Goal: Task Accomplishment & Management: Use online tool/utility

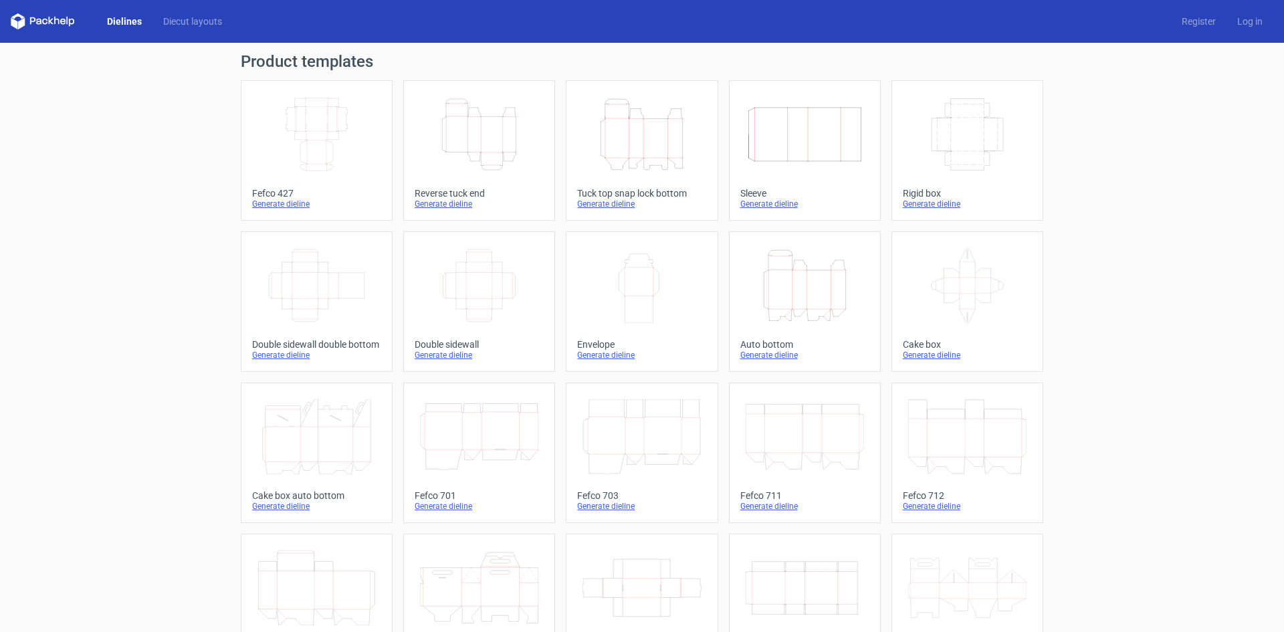
click at [784, 301] on icon "Height Depth Width" at bounding box center [805, 285] width 118 height 75
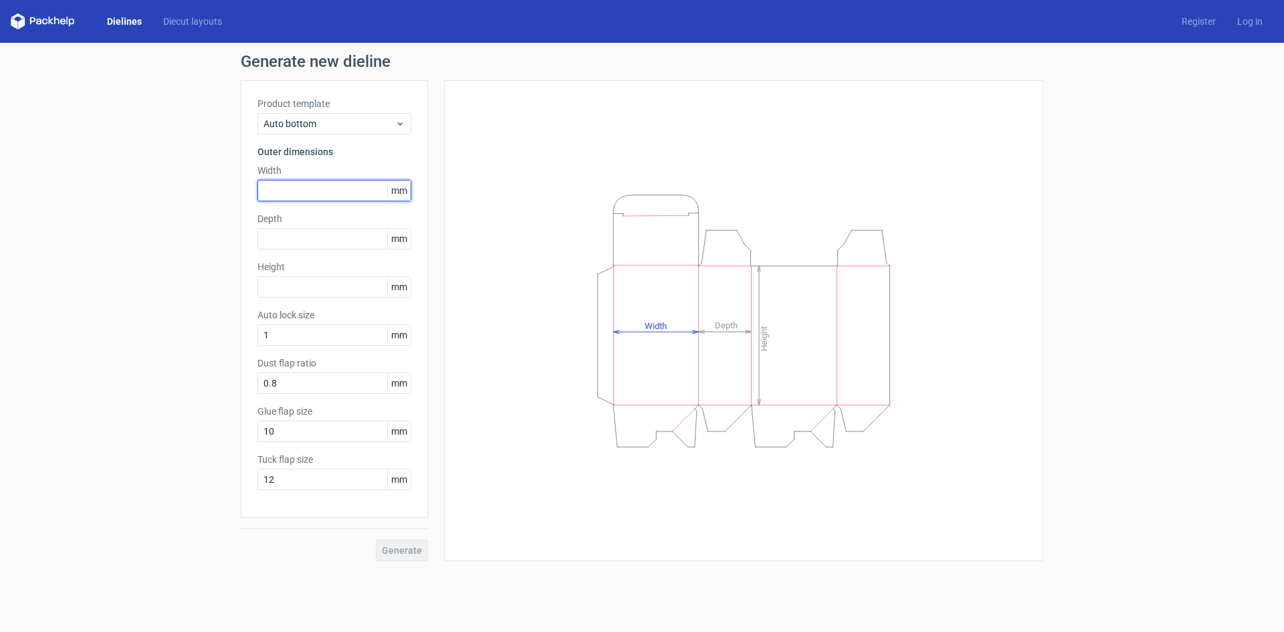
click at [280, 193] on input "text" at bounding box center [335, 190] width 154 height 21
type input "374"
click at [277, 242] on input "text" at bounding box center [335, 238] width 154 height 21
type input "109"
click at [283, 281] on input "text" at bounding box center [335, 286] width 154 height 21
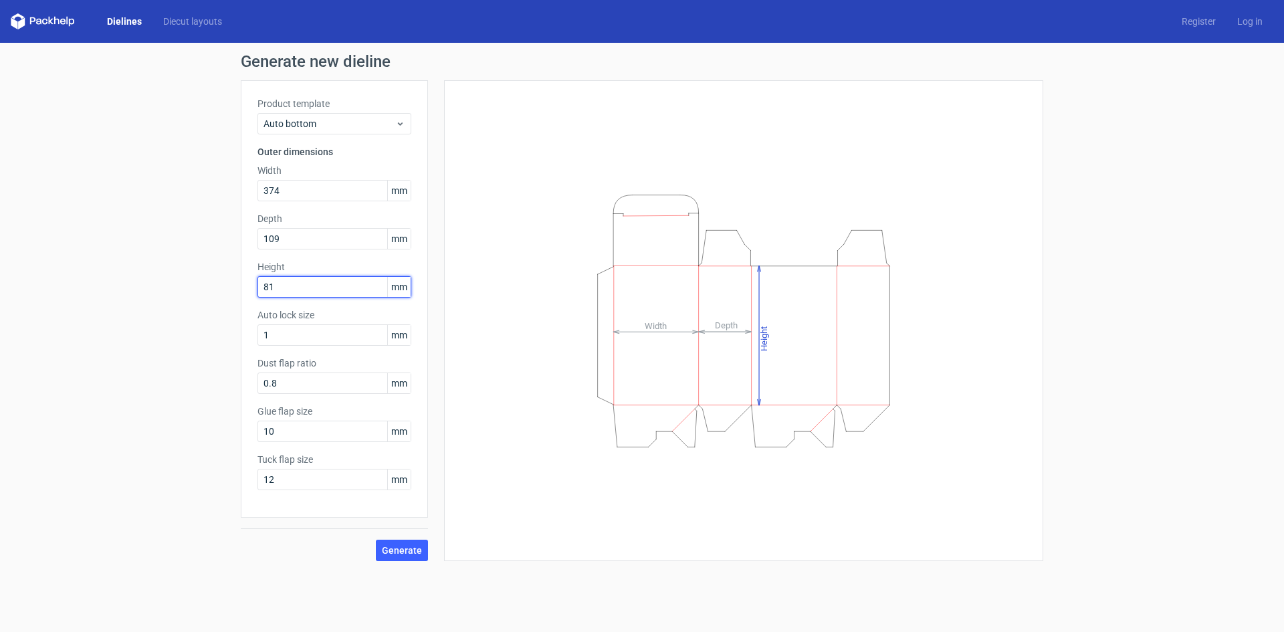
type input "81"
click at [376, 540] on button "Generate" at bounding box center [402, 550] width 52 height 21
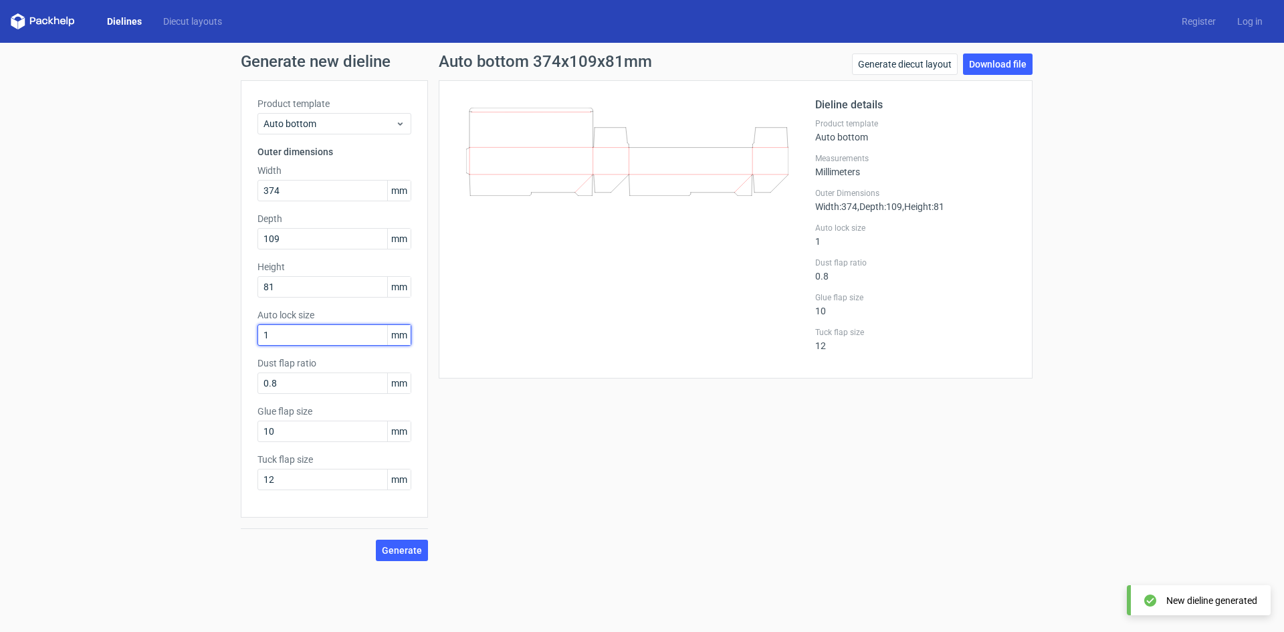
click at [286, 335] on input "1" at bounding box center [335, 334] width 154 height 21
click at [284, 384] on input "0.8" at bounding box center [335, 383] width 154 height 21
type input "0"
type input "71"
click at [376, 540] on button "Generate" at bounding box center [402, 550] width 52 height 21
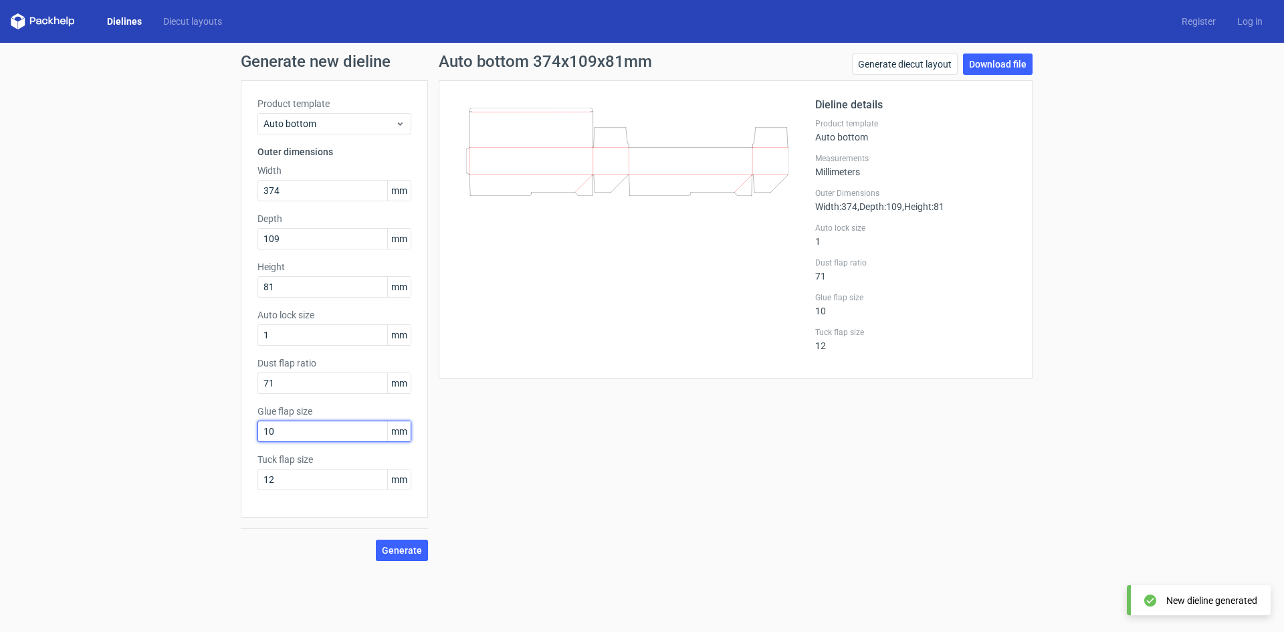
click at [284, 429] on input "10" at bounding box center [335, 431] width 154 height 21
drag, startPoint x: 284, startPoint y: 429, endPoint x: 152, endPoint y: 421, distance: 132.7
click at [152, 421] on div "Generate new dieline Product template Auto bottom Outer dimensions Width 374 mm…" at bounding box center [642, 307] width 1284 height 529
type input "20"
click at [298, 485] on input "12" at bounding box center [335, 479] width 154 height 21
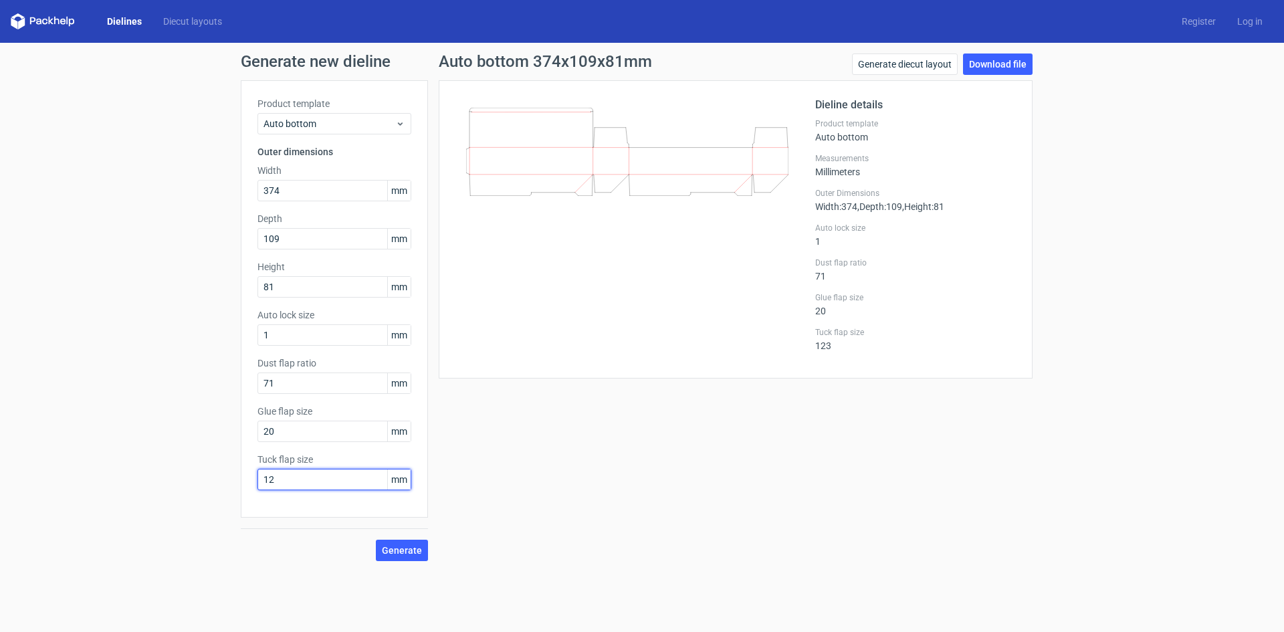
type input "1"
type input "32"
click at [390, 553] on span "Generate" at bounding box center [402, 550] width 40 height 9
click at [395, 549] on span "Generate" at bounding box center [402, 550] width 40 height 9
click at [593, 179] on icon at bounding box center [627, 151] width 322 height 87
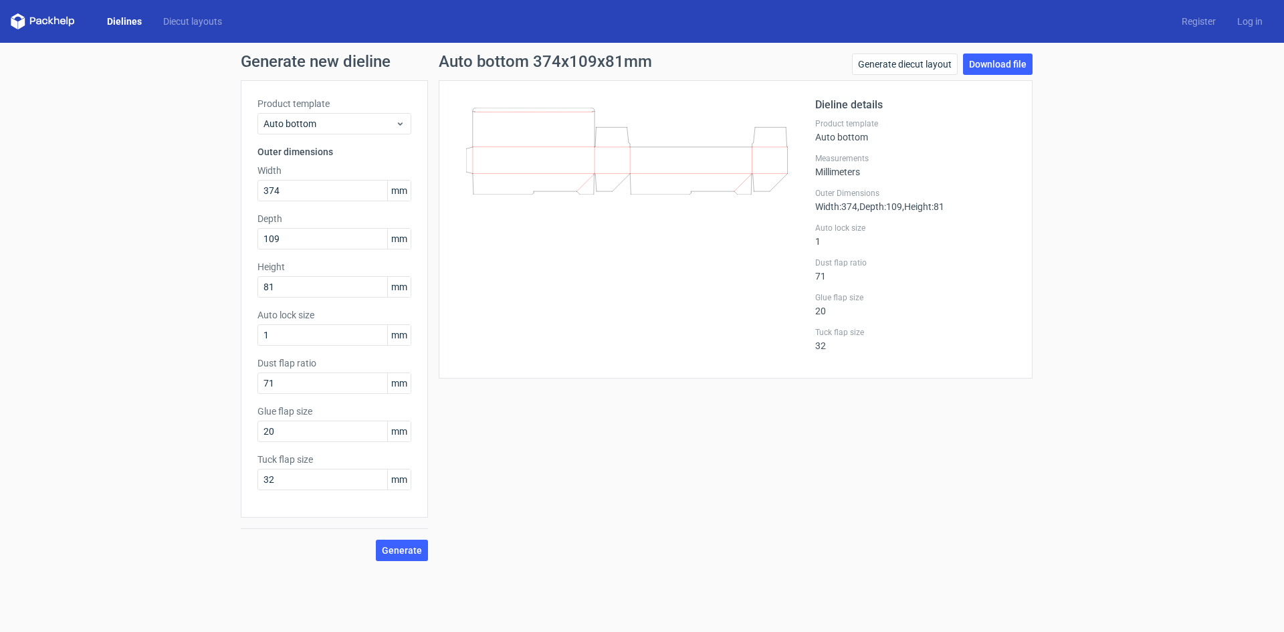
click at [565, 189] on icon at bounding box center [627, 151] width 322 height 87
click at [590, 185] on icon at bounding box center [627, 151] width 322 height 87
click at [604, 179] on icon at bounding box center [627, 151] width 322 height 87
click at [991, 67] on link "Download file" at bounding box center [998, 64] width 70 height 21
